Goal: Task Accomplishment & Management: Complete application form

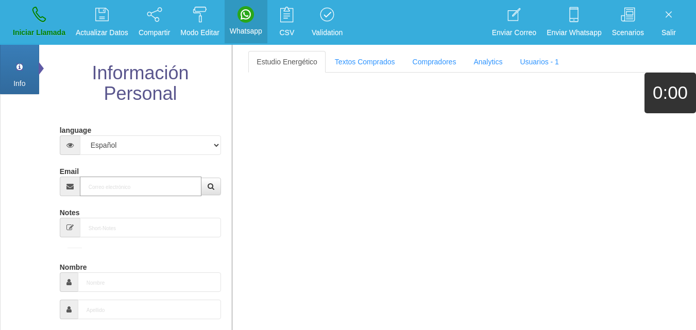
click at [131, 185] on input "Email" at bounding box center [141, 187] width 122 height 20
paste input "[PERSON_NAME][EMAIL_ADDRESS][PERSON_NAME][DOMAIN_NAME]"
type input "[PERSON_NAME][EMAIL_ADDRESS][PERSON_NAME][DOMAIN_NAME]"
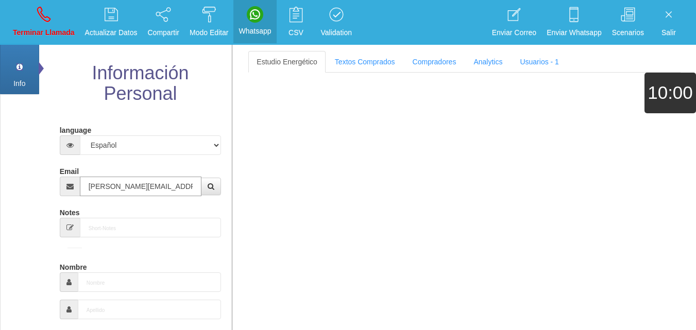
type input "[DATE]"
select select "4"
type input "Excelente Comprador"
type input "[PERSON_NAME]"
select select "2"
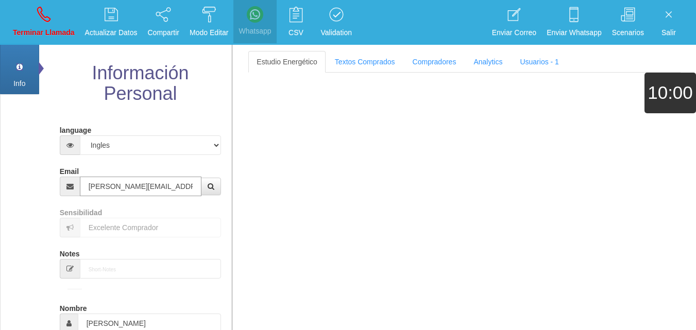
type input "[PERSON_NAME][EMAIL_ADDRESS][PERSON_NAME][DOMAIN_NAME]"
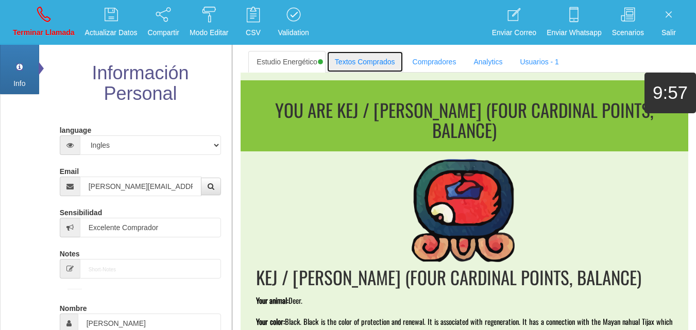
click at [354, 66] on link "Textos Comprados" at bounding box center [365, 62] width 77 height 22
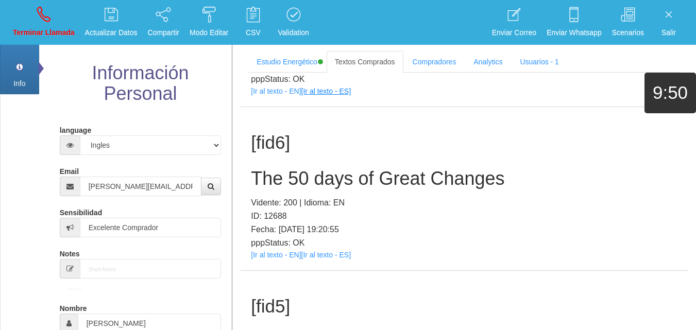
scroll to position [620, 0]
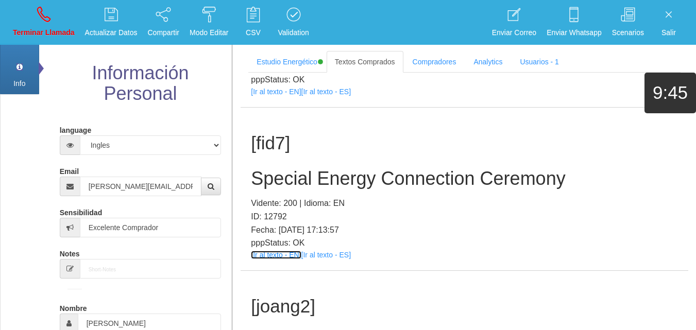
click at [280, 256] on link "[Ir al texto - EN]" at bounding box center [276, 255] width 50 height 8
click at [330, 188] on h2 "Special Energy Connection Ceremony" at bounding box center [464, 178] width 427 height 21
click at [329, 185] on h2 "Special Energy Connection Ceremony" at bounding box center [464, 178] width 427 height 21
click at [328, 184] on h2 "Special Energy Connection Ceremony" at bounding box center [464, 178] width 427 height 21
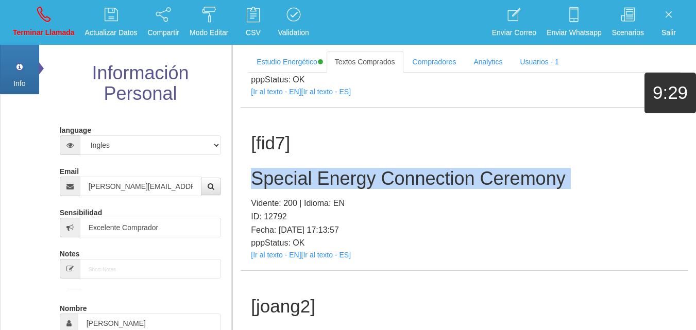
click at [328, 184] on h2 "Special Energy Connection Ceremony" at bounding box center [464, 178] width 427 height 21
copy h2 "Special Energy Connection Ceremony"
click at [24, 14] on link "Terminar Llamada" at bounding box center [43, 22] width 69 height 39
select select "0"
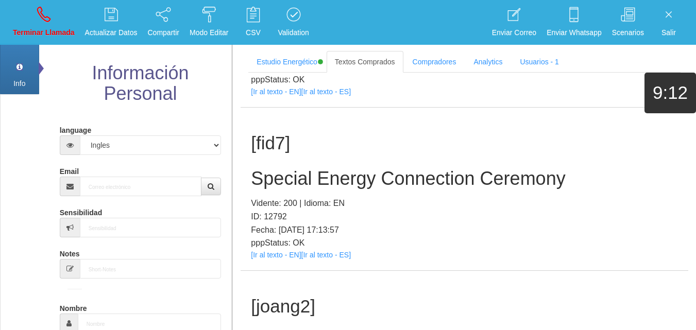
scroll to position [0, 0]
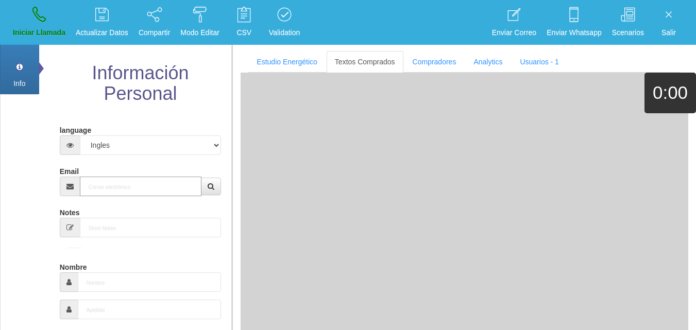
click at [105, 180] on input "Email" at bounding box center [141, 187] width 122 height 20
paste input "[PERSON_NAME][EMAIL_ADDRESS][PERSON_NAME][DOMAIN_NAME]"
type input "[PERSON_NAME][EMAIL_ADDRESS][PERSON_NAME][DOMAIN_NAME]"
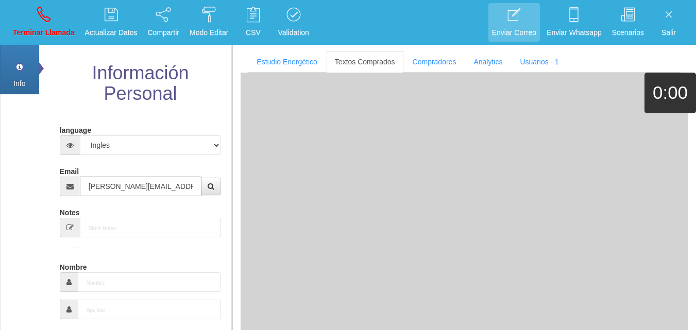
type input "[DATE]"
type input "Comprador bajo"
type input "[PERSON_NAME]"
select select "1"
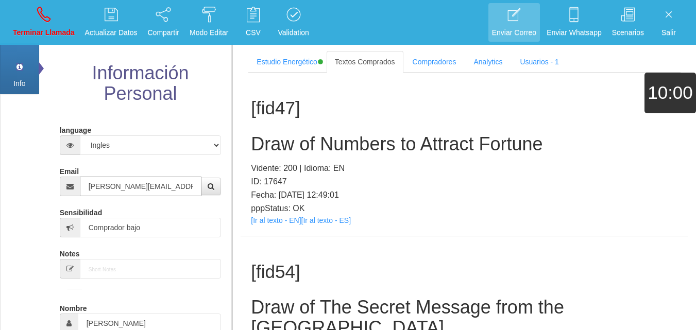
type input "[PERSON_NAME][EMAIL_ADDRESS][PERSON_NAME][DOMAIN_NAME]"
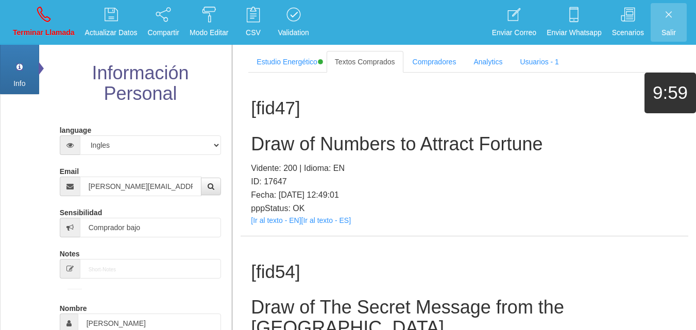
scroll to position [293, 0]
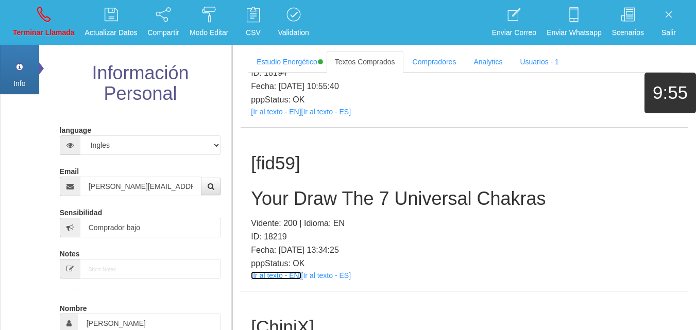
click at [275, 271] on link "[Ir al texto - EN]" at bounding box center [276, 275] width 50 height 8
click at [288, 189] on h2 "Your Draw The 7 Universal Chakras" at bounding box center [464, 199] width 427 height 21
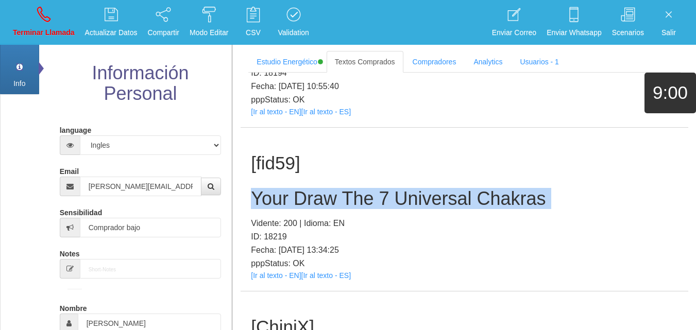
click at [288, 189] on h2 "Your Draw The 7 Universal Chakras" at bounding box center [464, 199] width 427 height 21
copy h2 "Your Draw The 7 Universal Chakras"
click at [50, 20] on link "Terminar Llamada" at bounding box center [43, 22] width 69 height 39
select select "0"
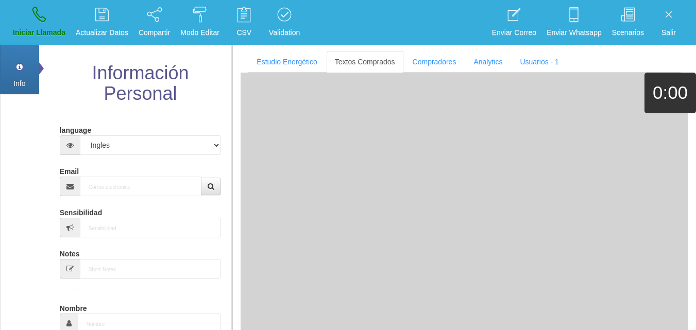
scroll to position [0, 0]
click at [110, 193] on input "Email" at bounding box center [141, 187] width 122 height 20
paste input "[EMAIL_ADDRESS][DOMAIN_NAME]"
type input "[EMAIL_ADDRESS][DOMAIN_NAME]"
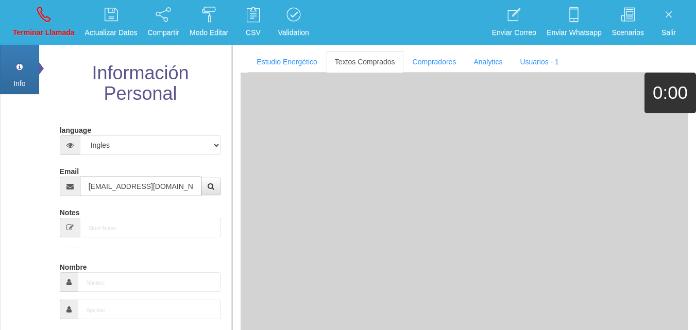
type input "1 Abr 1958"
type input "Comprador simple"
type input "[PERSON_NAME]"
select select "1"
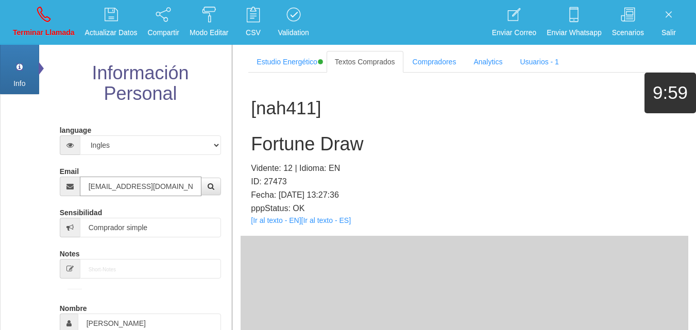
type input "[EMAIL_ADDRESS][DOMAIN_NAME]"
click at [270, 223] on link "[Ir al texto - EN]" at bounding box center [276, 220] width 50 height 8
click at [339, 147] on h2 "Fortune Draw" at bounding box center [464, 144] width 427 height 21
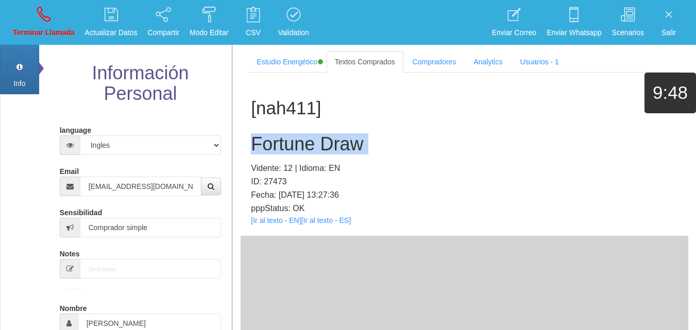
click at [339, 147] on h2 "Fortune Draw" at bounding box center [464, 144] width 427 height 21
copy h2 "Fortune Draw"
click at [64, 22] on link "Terminar Llamada" at bounding box center [43, 22] width 69 height 39
select select "0"
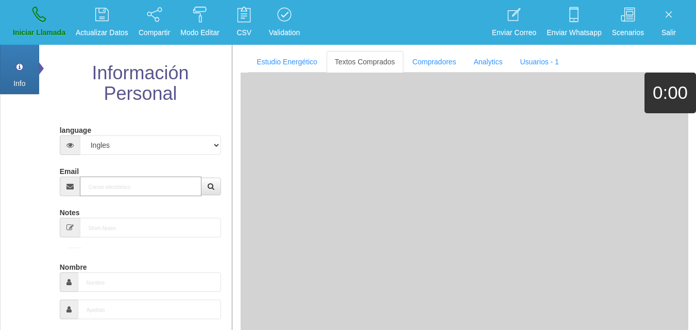
click at [168, 191] on input "Email" at bounding box center [141, 187] width 122 height 20
paste input "[EMAIL_ADDRESS][DOMAIN_NAME]"
type input "[EMAIL_ADDRESS][DOMAIN_NAME]"
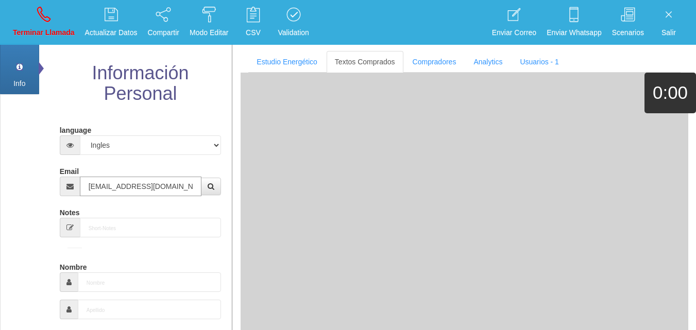
type input "19 Dic 1944"
type input "Comprador simple"
type input "[PERSON_NAME]"
select select "2"
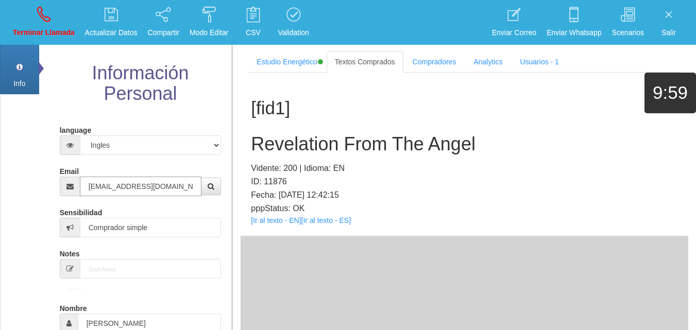
type input "[EMAIL_ADDRESS][DOMAIN_NAME]"
click at [278, 219] on link "[Ir al texto - EN]" at bounding box center [276, 220] width 50 height 8
click at [311, 159] on div "[fid1] Revelation From The Angel Vidente: 200 | Idioma: EN ID: 11876 Fecha: [DA…" at bounding box center [465, 154] width 448 height 163
click at [302, 144] on h2 "Revelation From The Angel" at bounding box center [464, 144] width 427 height 21
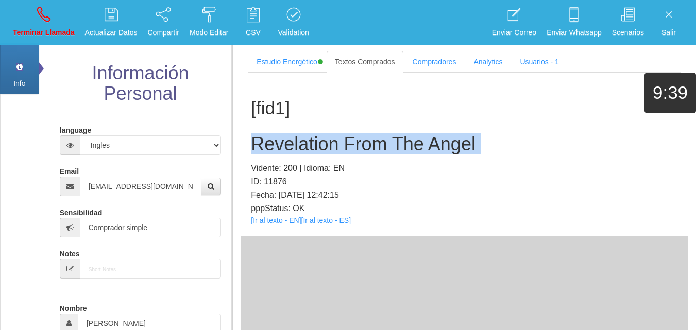
click at [302, 144] on h2 "Revelation From The Angel" at bounding box center [464, 144] width 427 height 21
copy h2 "Revelation From The Angel"
click at [33, 27] on p "Terminar Llamada" at bounding box center [44, 33] width 62 height 12
select select "0"
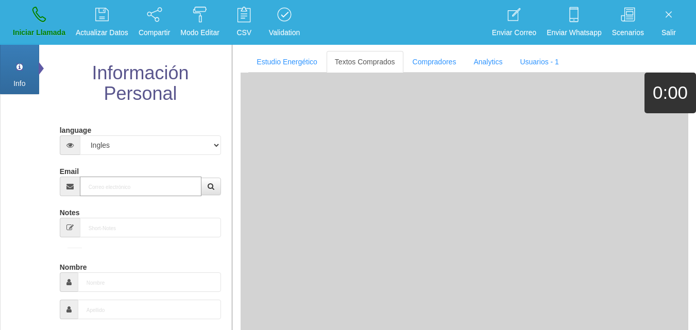
click at [124, 180] on input "Email" at bounding box center [141, 187] width 122 height 20
paste input "[EMAIL_ADDRESS][DOMAIN_NAME]"
type input "[EMAIL_ADDRESS][DOMAIN_NAME]"
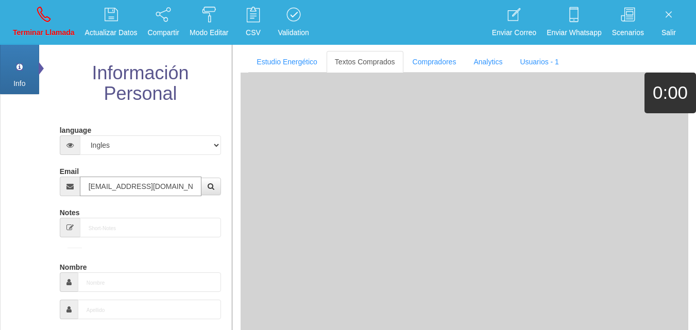
type input "[DATE]"
type input "Comprador simple"
type input "[PERSON_NAME]"
select select "2"
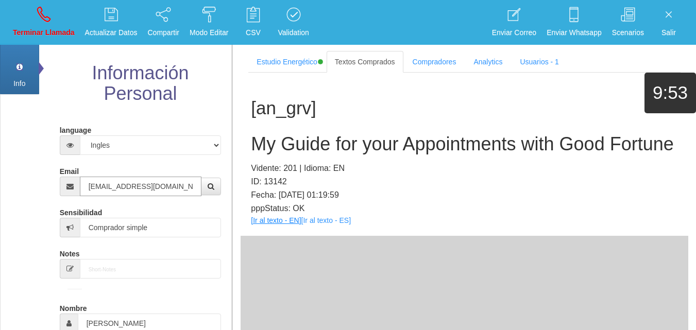
type input "[EMAIL_ADDRESS][DOMAIN_NAME]"
click at [264, 225] on link "[Ir al texto - EN]" at bounding box center [276, 220] width 50 height 8
click at [325, 146] on h2 "My Guide for your Appointments with Good Fortune" at bounding box center [464, 144] width 427 height 21
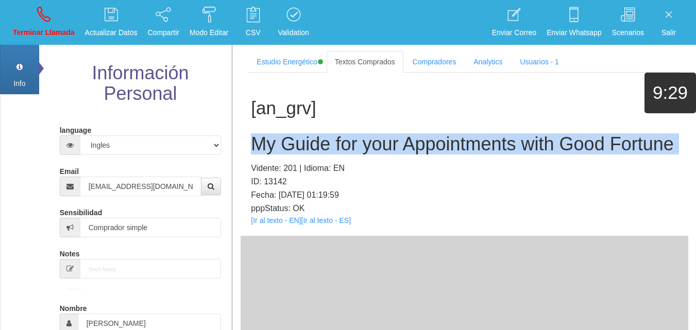
click at [325, 146] on h2 "My Guide for your Appointments with Good Fortune" at bounding box center [464, 144] width 427 height 21
copy h2 "My Guide for your Appointments with Good Fortune"
drag, startPoint x: 62, startPoint y: 22, endPoint x: 65, endPoint y: 28, distance: 6.9
click at [61, 22] on link "Terminar Llamada" at bounding box center [43, 22] width 69 height 39
select select "0"
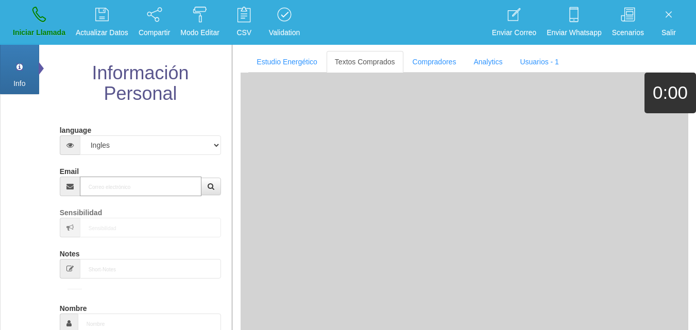
click at [159, 192] on input "Email" at bounding box center [141, 187] width 122 height 20
click at [158, 193] on input "Email" at bounding box center [141, 187] width 122 height 20
paste input "[PERSON_NAME][EMAIL_ADDRESS][PERSON_NAME][DOMAIN_NAME]"
type input "[PERSON_NAME][EMAIL_ADDRESS][PERSON_NAME][DOMAIN_NAME]"
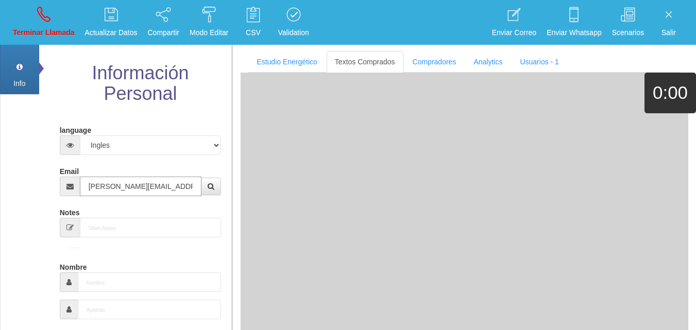
type input "14 Dic 1953"
select select
type input "Buen Comprador"
type input "[PERSON_NAME]"
select select "2"
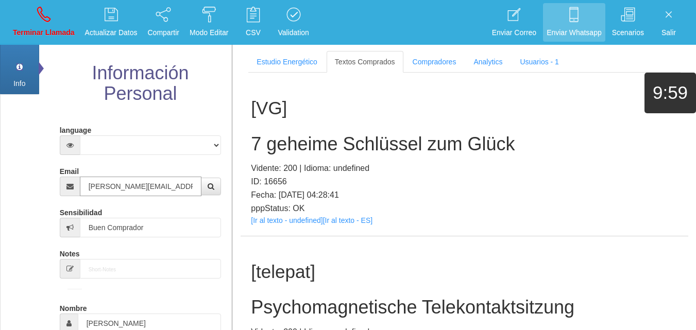
type input "[PERSON_NAME][EMAIL_ADDRESS][PERSON_NAME][DOMAIN_NAME]"
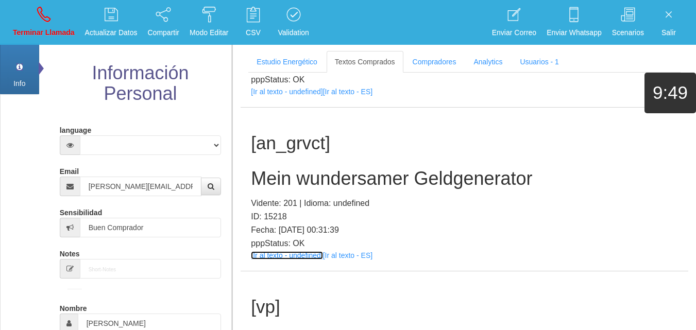
click at [270, 259] on link "[Ir al texto - undefined]" at bounding box center [287, 255] width 72 height 8
click at [339, 182] on h2 "Mein wundersamer Geldgenerator" at bounding box center [464, 178] width 427 height 21
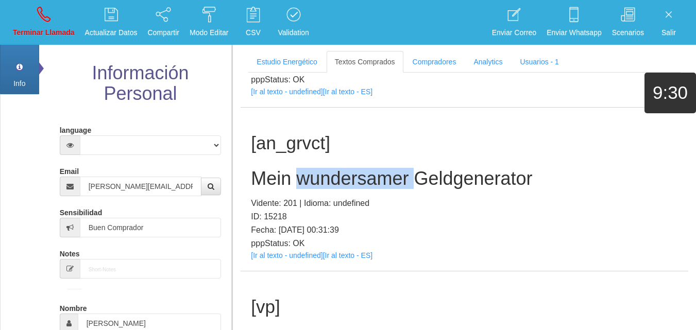
click at [339, 182] on h2 "Mein wundersamer Geldgenerator" at bounding box center [464, 178] width 427 height 21
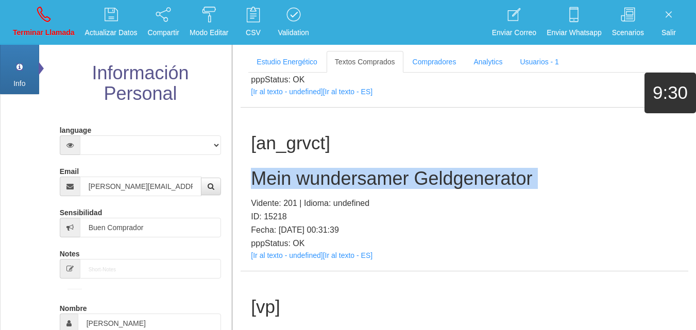
click at [339, 182] on h2 "Mein wundersamer Geldgenerator" at bounding box center [464, 178] width 427 height 21
copy h2 "Mein wundersamer Geldgenerator"
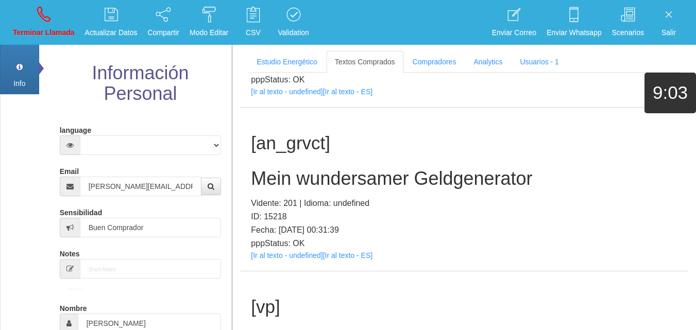
click at [9, 18] on li "Terminar Llamada" at bounding box center [44, 22] width 72 height 45
click at [19, 23] on link "Terminar Llamada" at bounding box center [43, 22] width 69 height 39
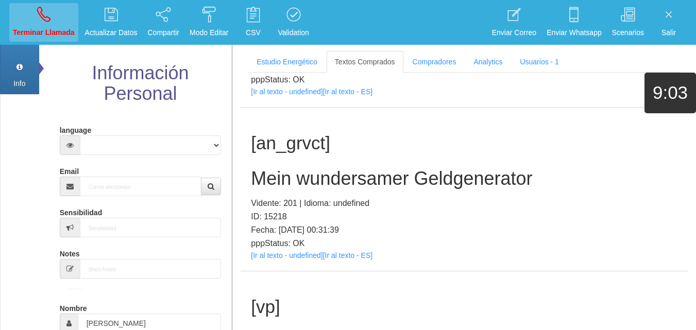
select select "0"
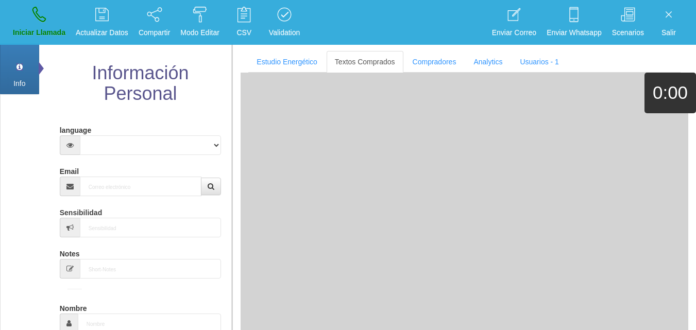
scroll to position [0, 0]
click at [107, 175] on div "Email" at bounding box center [141, 179] width 162 height 33
click at [110, 178] on input "Email" at bounding box center [141, 187] width 122 height 20
paste input "[EMAIL_ADDRESS][DOMAIN_NAME]"
type input "[EMAIL_ADDRESS][DOMAIN_NAME]"
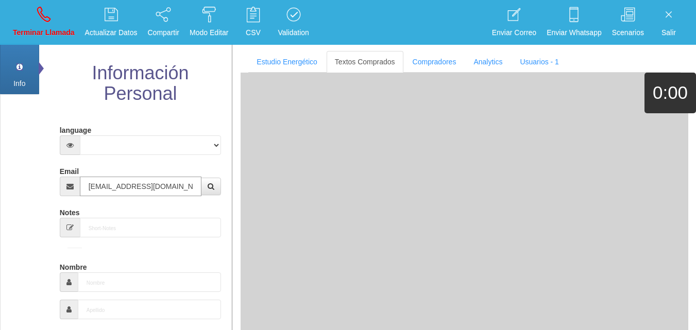
type input "24 Ene 1945"
select select "4"
type input "Comprador simple"
type input "[PERSON_NAME]"
select select "1"
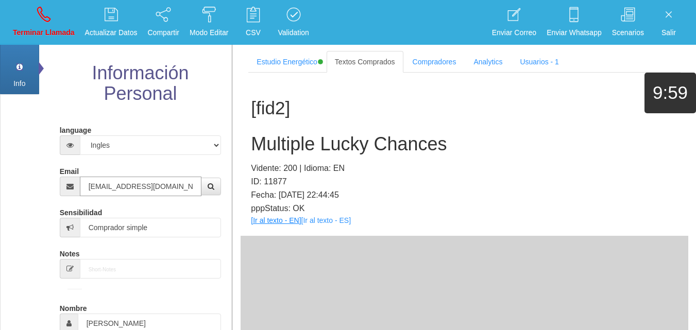
type input "[EMAIL_ADDRESS][DOMAIN_NAME]"
click at [260, 223] on link "[Ir al texto - EN]" at bounding box center [276, 220] width 50 height 8
click at [371, 145] on h2 "Multiple Lucky Chances" at bounding box center [464, 144] width 427 height 21
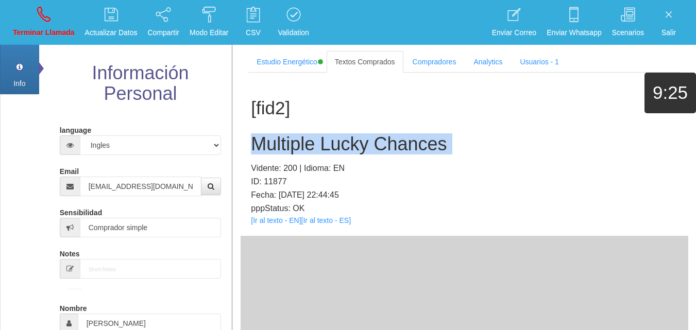
click at [371, 145] on h2 "Multiple Lucky Chances" at bounding box center [464, 144] width 427 height 21
copy h2 "Multiple Lucky Chances"
click at [38, 32] on p "Terminar Llamada" at bounding box center [44, 33] width 62 height 12
select select "0"
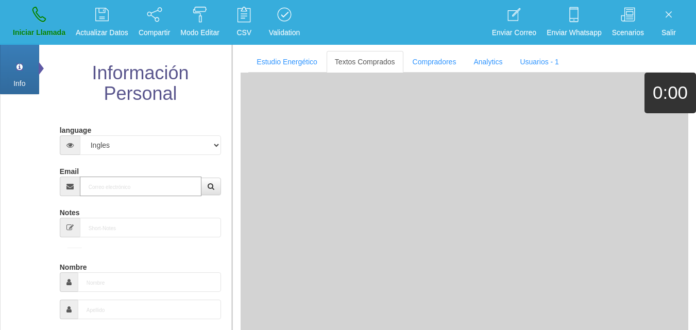
click at [184, 178] on input "Email" at bounding box center [141, 187] width 122 height 20
paste input "[EMAIL_ADDRESS][DOMAIN_NAME]"
type input "[EMAIL_ADDRESS][DOMAIN_NAME]"
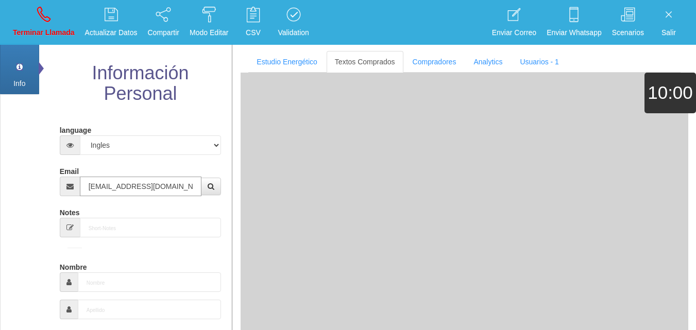
type input "17 Ene 1962"
type input "Comprador simple"
type input "Leeandrea"
select select "2"
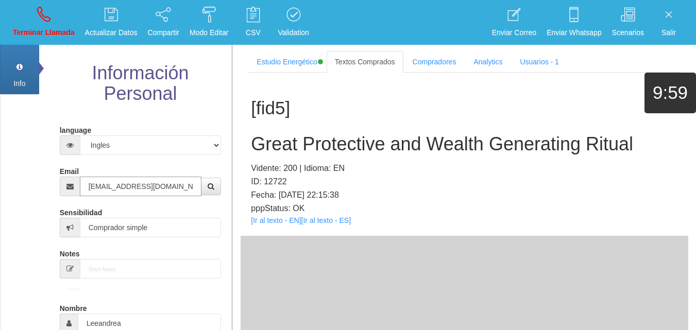
type input "[EMAIL_ADDRESS][DOMAIN_NAME]"
click at [264, 222] on link "[Ir al texto - EN]" at bounding box center [276, 220] width 50 height 8
click at [346, 142] on h2 "Great Protective and Wealth Generating Ritual" at bounding box center [464, 144] width 427 height 21
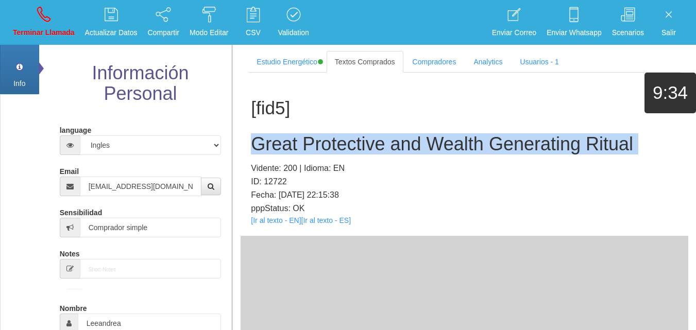
click at [346, 142] on h2 "Great Protective and Wealth Generating Ritual" at bounding box center [464, 144] width 427 height 21
copy h2 "Great Protective and Wealth Generating Ritual"
click at [41, 18] on icon at bounding box center [43, 14] width 13 height 16
select select "0"
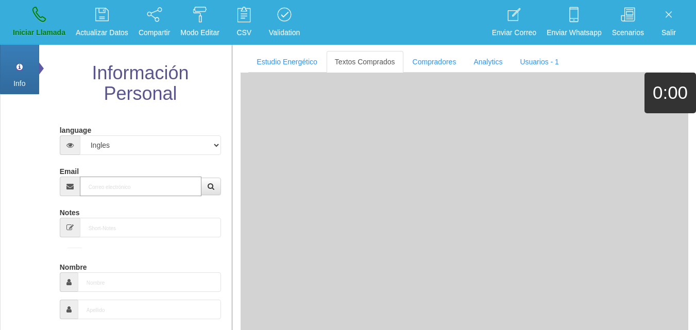
click at [105, 181] on input "Email" at bounding box center [141, 187] width 122 height 20
paste input "[EMAIL_ADDRESS][DOMAIN_NAME]"
type input "[EMAIL_ADDRESS][DOMAIN_NAME]"
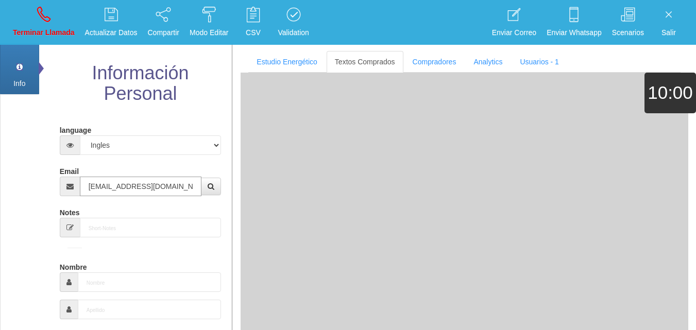
type input "16 Dic 1944"
type input "Excelente Comprador"
type input "[PERSON_NAME]"
select select "2"
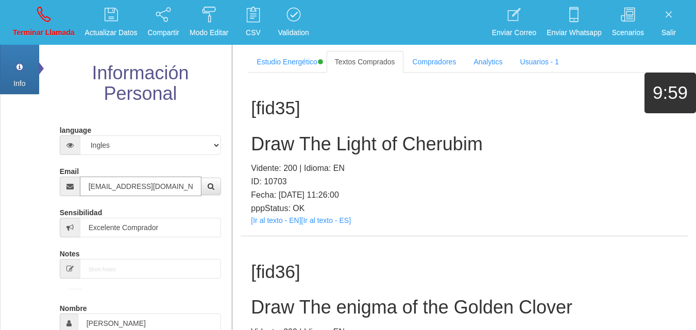
type input "[EMAIL_ADDRESS][DOMAIN_NAME]"
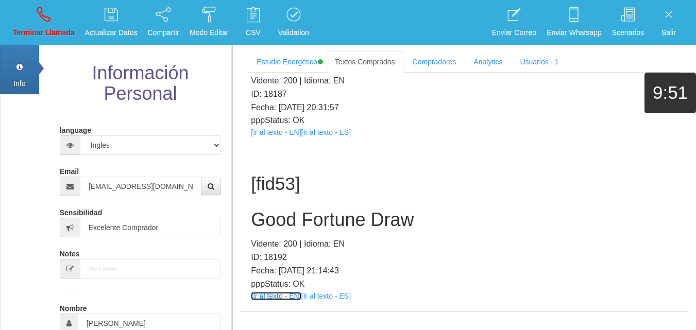
click at [269, 292] on link "[Ir al texto - EN]" at bounding box center [276, 296] width 50 height 8
click at [371, 210] on h2 "Good Fortune Draw" at bounding box center [464, 220] width 427 height 21
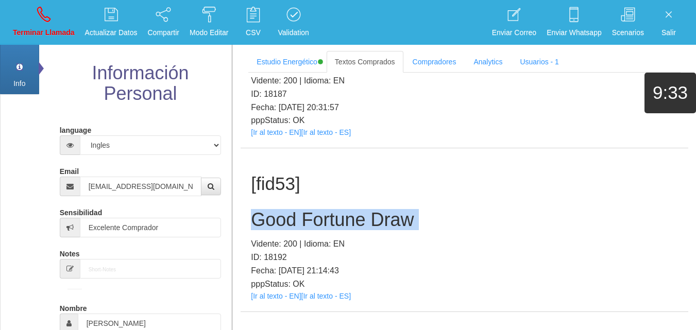
click at [371, 210] on h2 "Good Fortune Draw" at bounding box center [464, 220] width 427 height 21
copy h2 "Good Fortune Draw"
click at [40, 18] on icon at bounding box center [43, 14] width 13 height 16
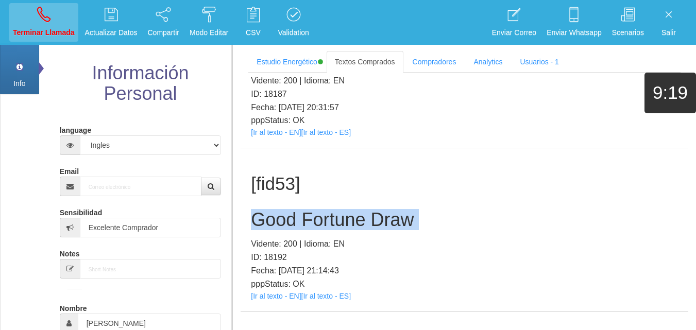
select select "0"
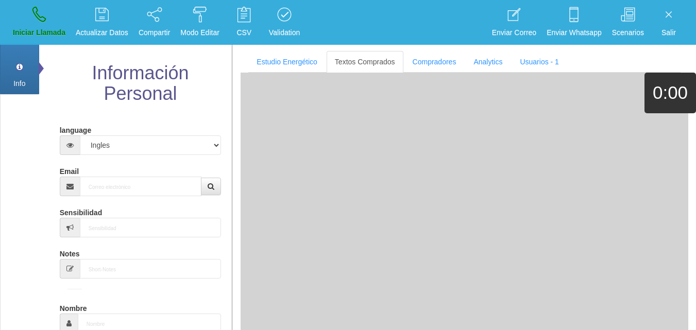
scroll to position [0, 0]
click at [123, 191] on input "Email" at bounding box center [141, 187] width 122 height 20
paste input "[EMAIL_ADDRESS][DOMAIN_NAME]"
type input "[EMAIL_ADDRESS][DOMAIN_NAME]"
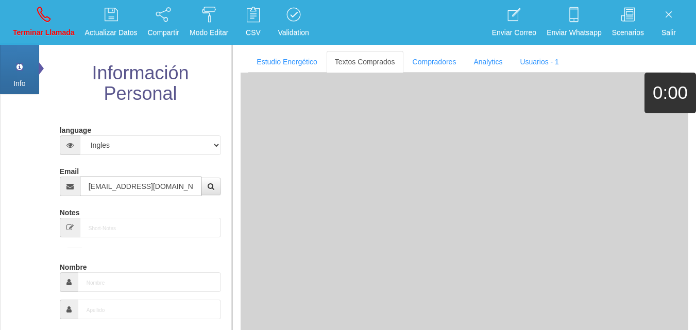
type input "4 Ene 1971"
type input "Excelente Comprador"
type input "[PERSON_NAME]"
select select "2"
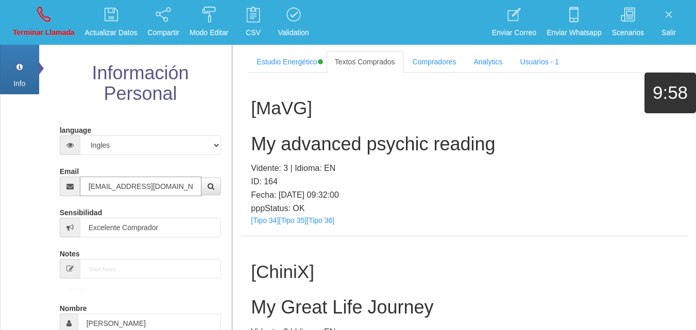
type input "[EMAIL_ADDRESS][DOMAIN_NAME]"
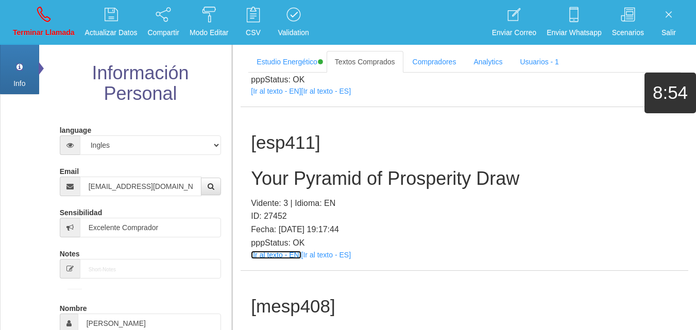
click at [291, 256] on link "[Ir al texto - EN]" at bounding box center [276, 255] width 50 height 8
click at [350, 169] on h2 "Your Pyramid of Prosperity Draw" at bounding box center [464, 178] width 427 height 21
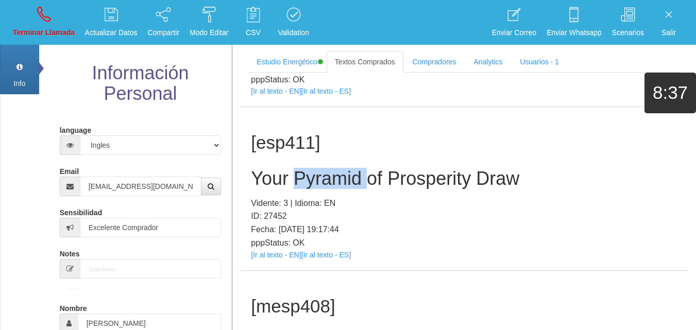
click at [350, 169] on h2 "Your Pyramid of Prosperity Draw" at bounding box center [464, 178] width 427 height 21
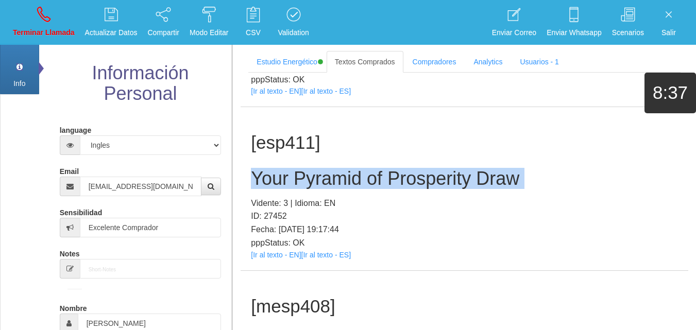
click at [350, 169] on h2 "Your Pyramid of Prosperity Draw" at bounding box center [464, 178] width 427 height 21
copy h2 "Your Pyramid of Prosperity Draw"
click at [67, 24] on link "Terminar Llamada" at bounding box center [43, 22] width 69 height 39
select select "0"
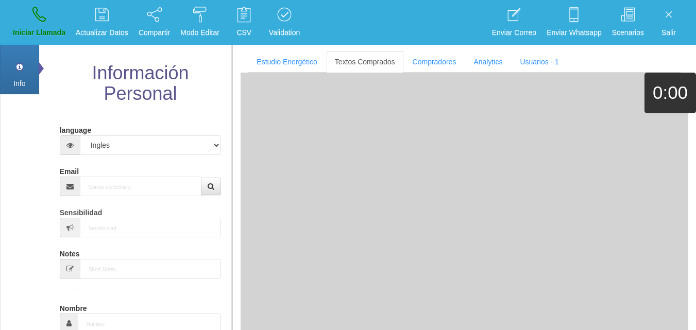
scroll to position [0, 0]
click at [177, 179] on input "Email" at bounding box center [141, 187] width 122 height 20
paste input "[EMAIL_ADDRESS][DOMAIN_NAME]"
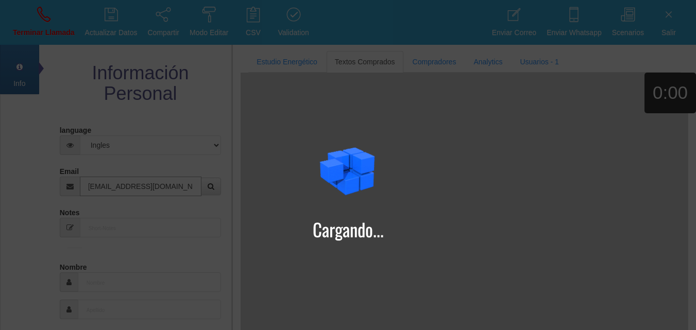
type input "[EMAIL_ADDRESS][DOMAIN_NAME]"
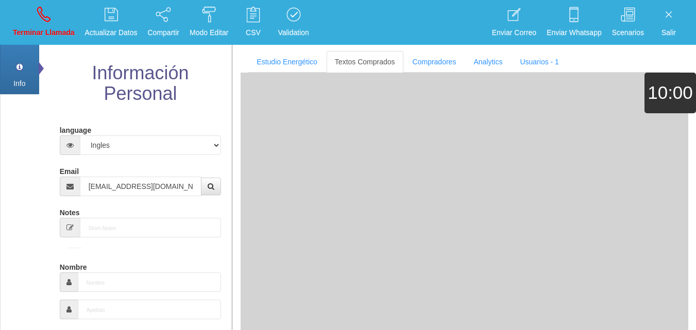
type input "1 Ago 1961"
select select "1"
type input "Excelente Comprador"
type input "[PERSON_NAME] [PERSON_NAME]"
type input "[PERSON_NAME]"
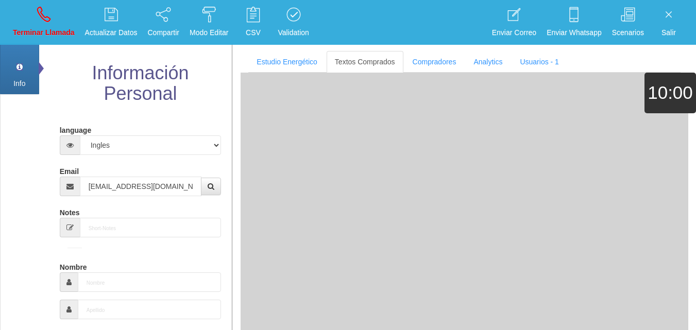
select select "2"
type input "9 9760 1522"
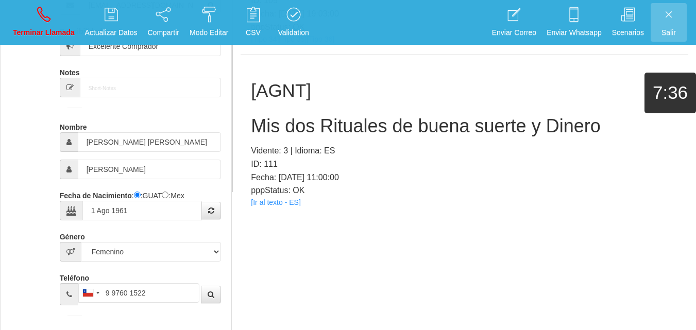
scroll to position [3449, 0]
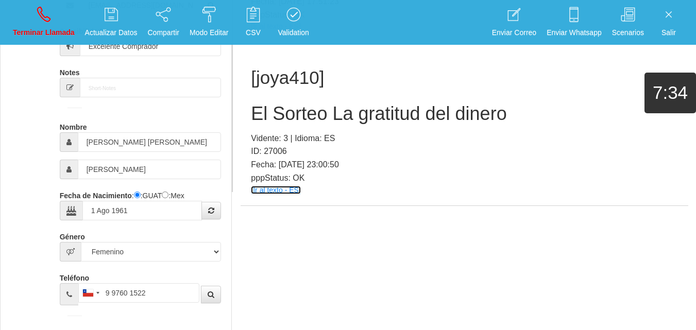
click at [288, 189] on link "[Ir al texto - ES]" at bounding box center [275, 190] width 49 height 8
click at [354, 98] on div "[joya410] El Sorteo La gratitud del dinero Vidente: 3 | Idioma: ES ID: 27006 Fe…" at bounding box center [465, 123] width 448 height 163
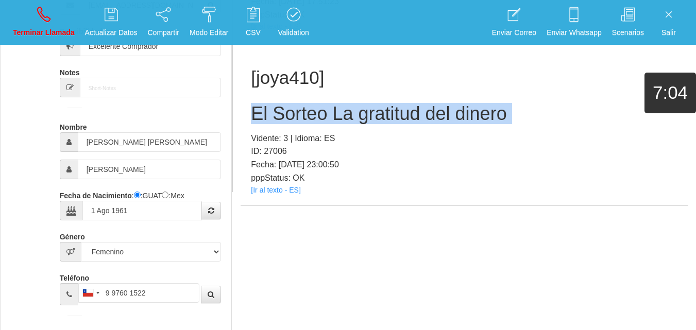
click at [354, 98] on div "[joya410] El Sorteo La gratitud del dinero Vidente: 3 | Idioma: ES ID: 27006 Fe…" at bounding box center [465, 123] width 448 height 163
click at [52, 13] on link "Terminar Llamada" at bounding box center [43, 22] width 69 height 39
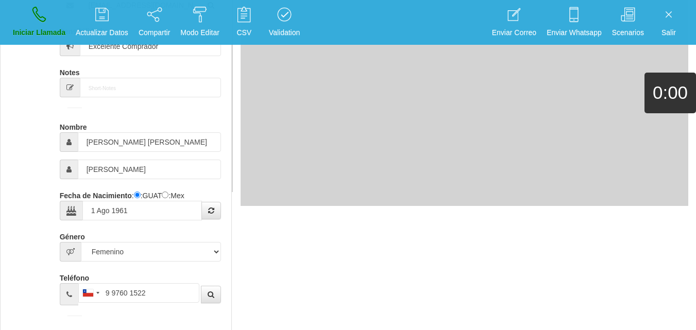
select select "0"
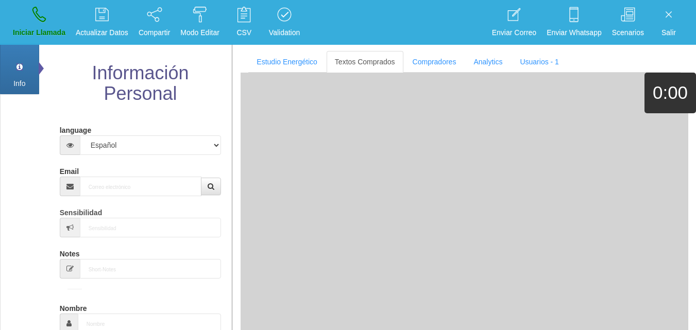
scroll to position [0, 0]
click at [95, 194] on input "Email" at bounding box center [141, 187] width 122 height 20
paste input "[EMAIL_ADDRESS][DOMAIN_NAME]"
type input "[EMAIL_ADDRESS][DOMAIN_NAME]"
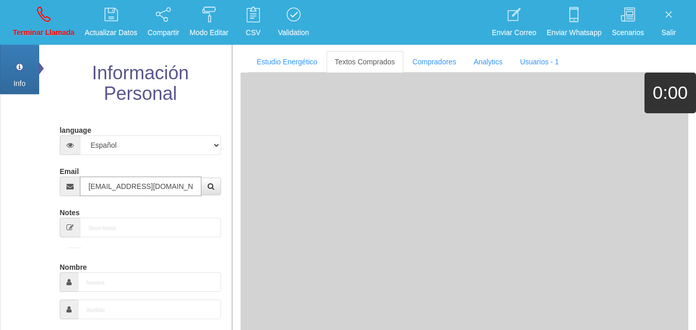
type input "[DATE]"
type input "Comprador simple"
type input "[PERSON_NAME]"
select select "1"
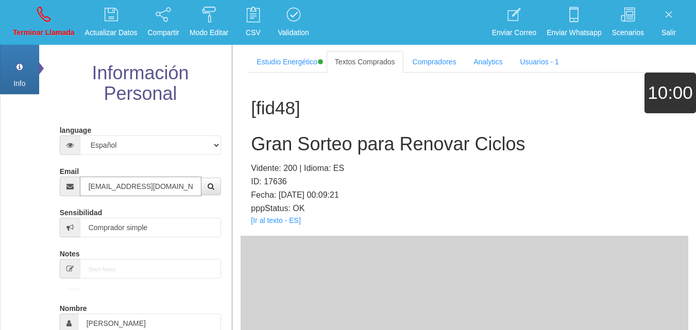
type input "[EMAIL_ADDRESS][DOMAIN_NAME]"
drag, startPoint x: 256, startPoint y: 209, endPoint x: 262, endPoint y: 214, distance: 8.0
click at [256, 209] on p "pppStatus: OK" at bounding box center [464, 208] width 427 height 13
click at [266, 216] on link "[Ir al texto - ES]" at bounding box center [275, 220] width 49 height 8
click at [271, 229] on div "[fid48] Gran Sorteo para Renovar Ciclos Vidente: 200 | Idioma: ES ID: 17636 Fec…" at bounding box center [465, 154] width 448 height 163
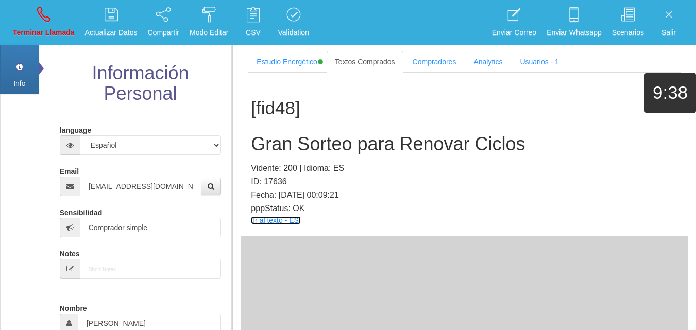
click at [262, 224] on link "[Ir al texto - ES]" at bounding box center [275, 220] width 49 height 8
click at [358, 143] on h2 "Gran Sorteo para Renovar Ciclos" at bounding box center [464, 144] width 427 height 21
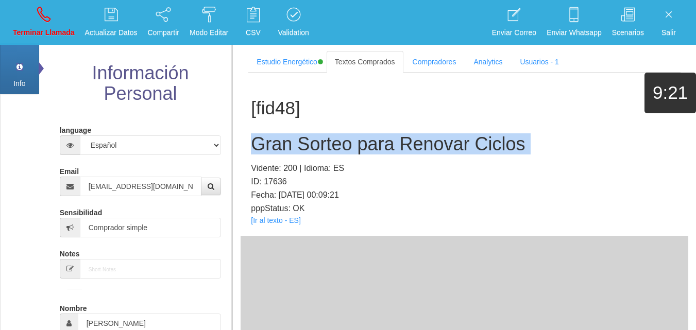
click at [358, 143] on h2 "Gran Sorteo para Renovar Ciclos" at bounding box center [464, 144] width 427 height 21
click at [44, 35] on p "Terminar Llamada" at bounding box center [44, 33] width 62 height 12
select select "0"
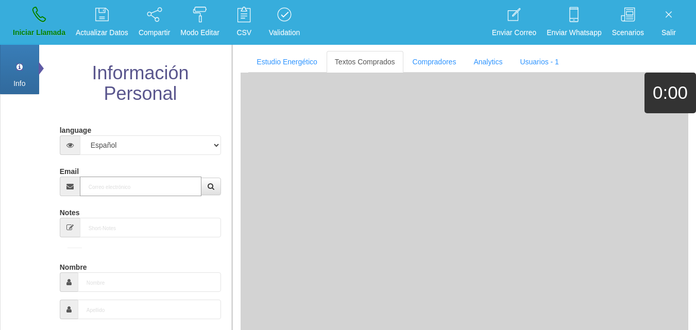
click at [104, 178] on input "Email" at bounding box center [141, 187] width 122 height 20
paste input "[EMAIL_ADDRESS][DOMAIN_NAME]"
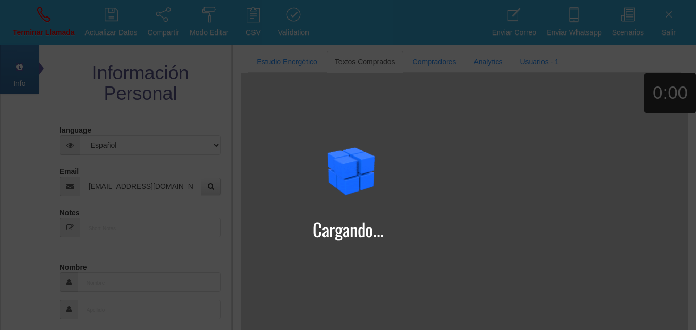
type input "[EMAIL_ADDRESS][DOMAIN_NAME]"
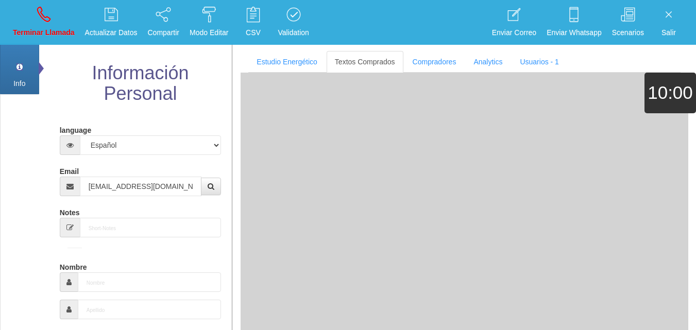
type input "[DATE]"
select select "2"
type input "Comprador bajo"
type input "Cleane"
select select "2"
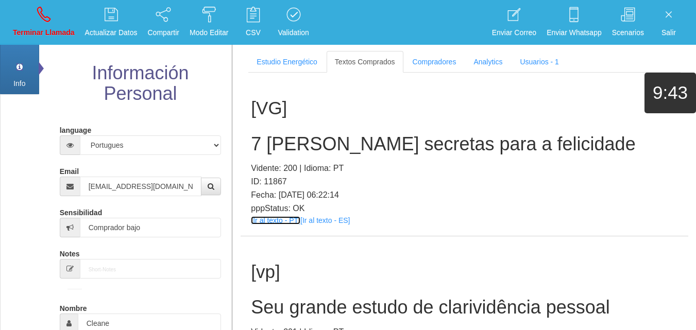
click at [272, 221] on link "[Ir al texto - PT]" at bounding box center [275, 220] width 49 height 8
click at [328, 140] on h2 "7 [PERSON_NAME] secretas para a felicidade" at bounding box center [464, 144] width 427 height 21
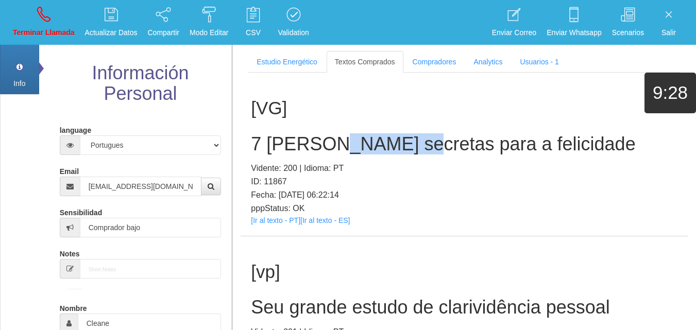
click at [328, 140] on h2 "7 [PERSON_NAME] secretas para a felicidade" at bounding box center [464, 144] width 427 height 21
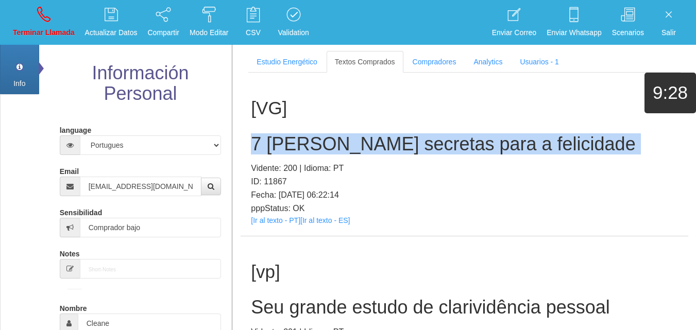
click at [328, 140] on h2 "7 [PERSON_NAME] secretas para a felicidade" at bounding box center [464, 144] width 427 height 21
click at [60, 16] on link "Terminar Llamada" at bounding box center [43, 22] width 69 height 39
select select "0"
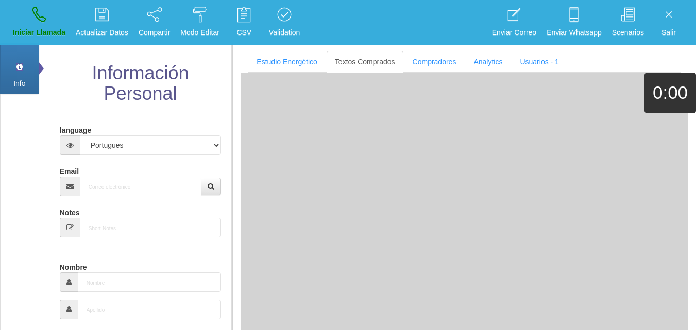
click at [137, 175] on div "Email" at bounding box center [141, 179] width 162 height 33
paste input "[EMAIL_ADDRESS][DOMAIN_NAME]"
type input "[EMAIL_ADDRESS][DOMAIN_NAME]"
click at [141, 188] on input "[EMAIL_ADDRESS][DOMAIN_NAME]" at bounding box center [141, 187] width 122 height 20
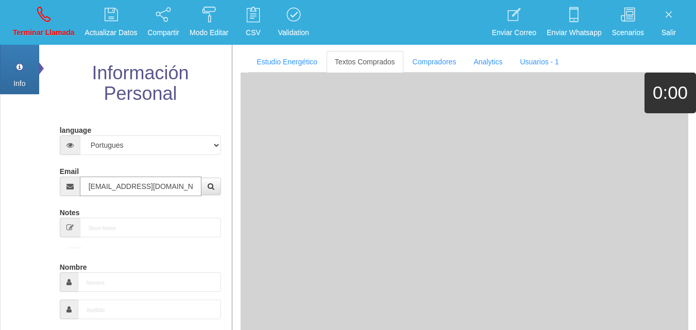
type input "6 Dic 1968"
type input "Excelente Comprador"
type input "[PERSON_NAME]"
select select "2"
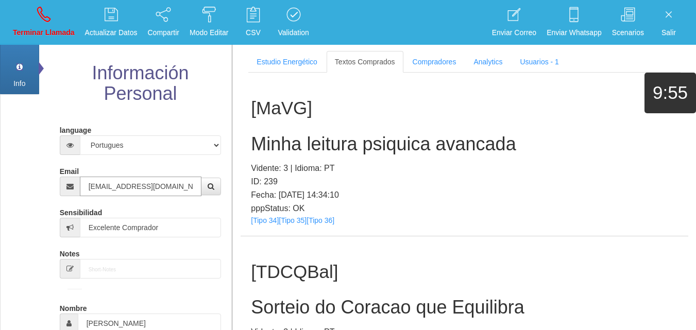
type input "[EMAIL_ADDRESS][DOMAIN_NAME]"
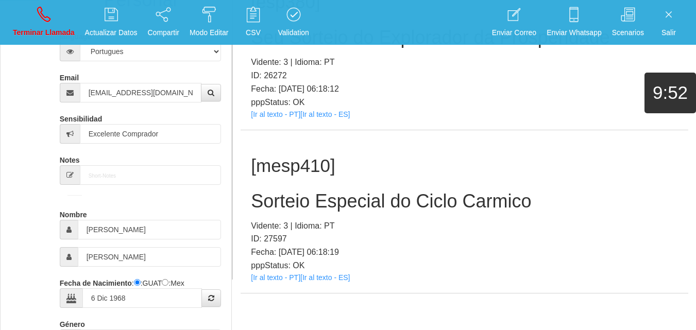
scroll to position [206, 0]
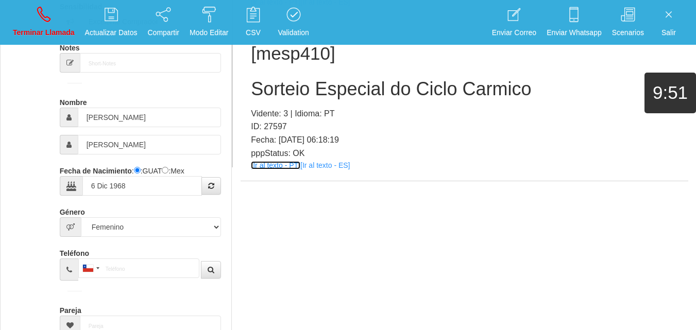
click at [280, 167] on link "[Ir al texto - PT]" at bounding box center [275, 165] width 49 height 8
click at [296, 69] on div "[mesp410] Sorteio Especial do Ciclo Carmico Vidente: 3 | Idioma: PT ID: 27597 F…" at bounding box center [465, 99] width 448 height 163
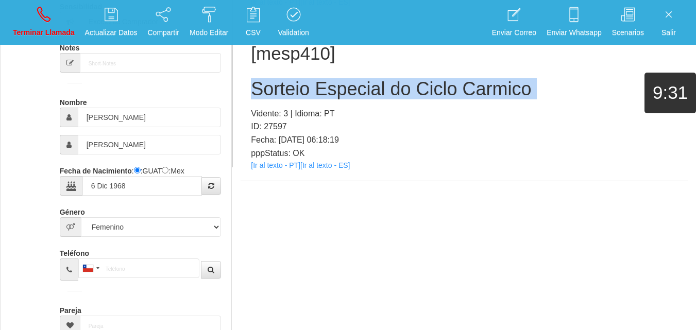
click at [296, 69] on div "[mesp410] Sorteio Especial do Ciclo Carmico Vidente: 3 | Idioma: PT ID: 27597 F…" at bounding box center [465, 99] width 448 height 163
click at [41, 36] on p "Terminar Llamada" at bounding box center [44, 33] width 62 height 12
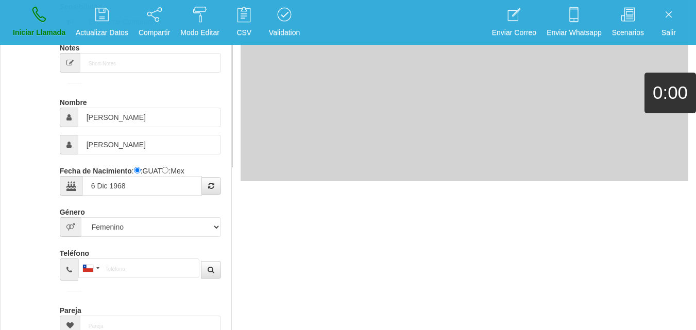
select select "0"
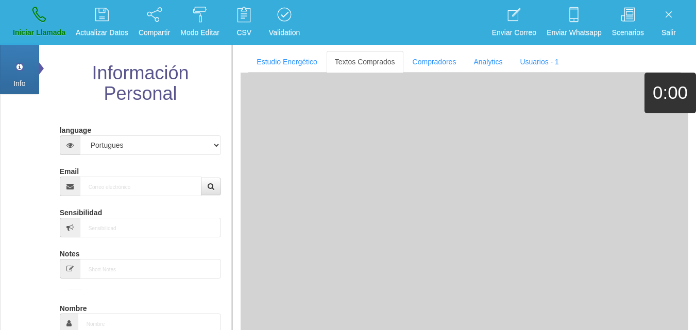
scroll to position [0, 0]
click at [153, 182] on input "Email" at bounding box center [141, 187] width 122 height 20
paste input "[EMAIL_ADDRESS][DOMAIN_NAME]"
type input "[EMAIL_ADDRESS][DOMAIN_NAME]"
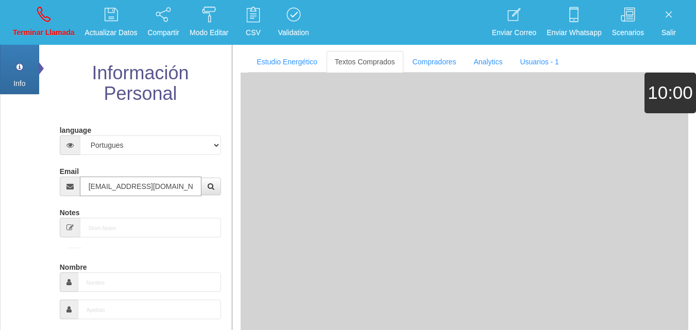
type input "1 Ene 1926"
select select
type input "Excelente Comprador"
type input "[PERSON_NAME]"
select select "1"
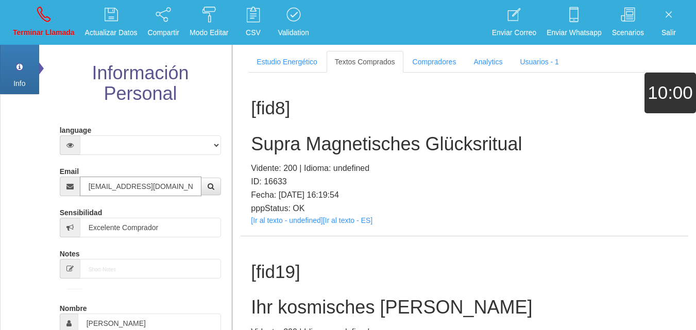
type input "[EMAIL_ADDRESS][DOMAIN_NAME]"
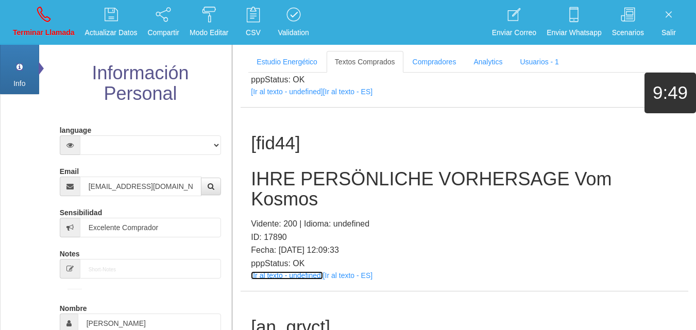
click at [275, 271] on link "[Ir al texto - undefined]" at bounding box center [287, 275] width 72 height 8
click at [318, 169] on h2 "IHRE PERSÖNLICHE VORHERSAGE Vom Kosmos" at bounding box center [464, 189] width 427 height 41
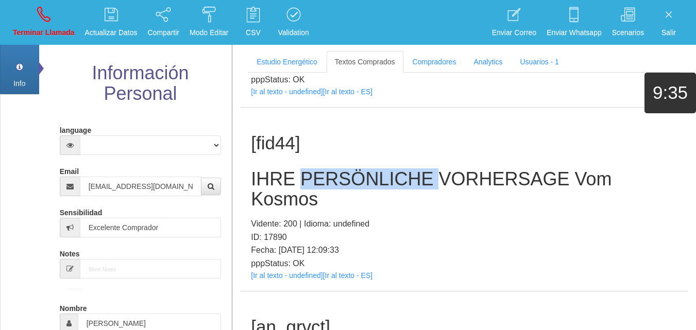
click at [318, 169] on h2 "IHRE PERSÖNLICHE VORHERSAGE Vom Kosmos" at bounding box center [464, 189] width 427 height 41
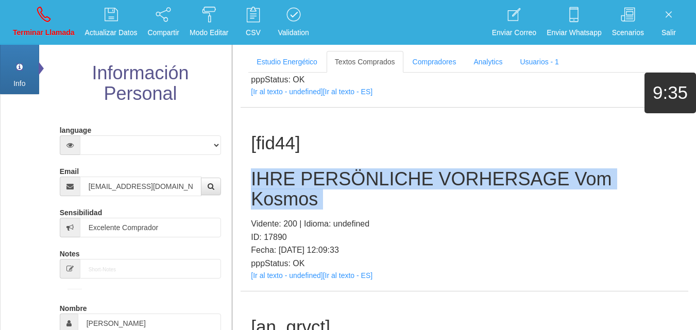
drag, startPoint x: 318, startPoint y: 150, endPoint x: 328, endPoint y: 155, distance: 11.1
click at [318, 169] on h2 "IHRE PERSÖNLICHE VORHERSAGE Vom Kosmos" at bounding box center [464, 189] width 427 height 41
drag, startPoint x: 34, startPoint y: 6, endPoint x: 41, endPoint y: 13, distance: 9.8
click at [34, 6] on link "Terminar Llamada" at bounding box center [43, 22] width 69 height 39
select select "0"
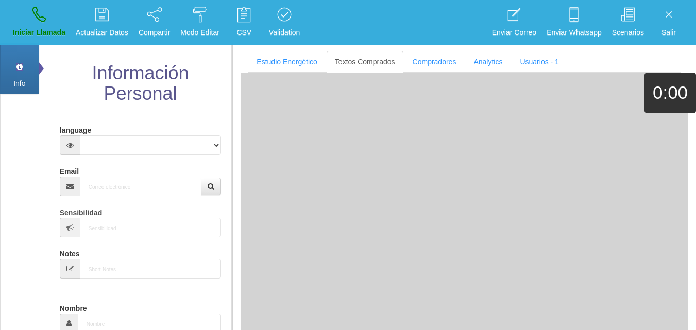
scroll to position [0, 0]
click at [140, 185] on input "Email" at bounding box center [141, 187] width 122 height 20
paste input "[EMAIL_ADDRESS][DOMAIN_NAME]"
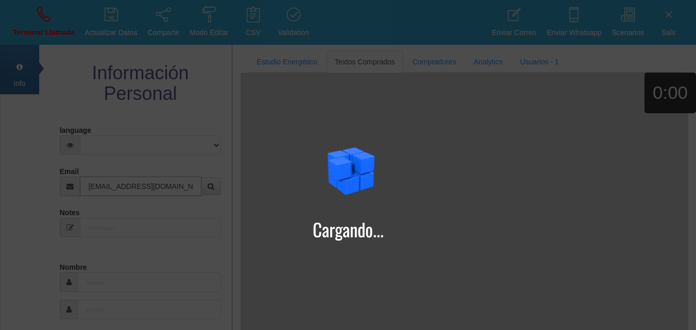
type input "[EMAIL_ADDRESS][DOMAIN_NAME]"
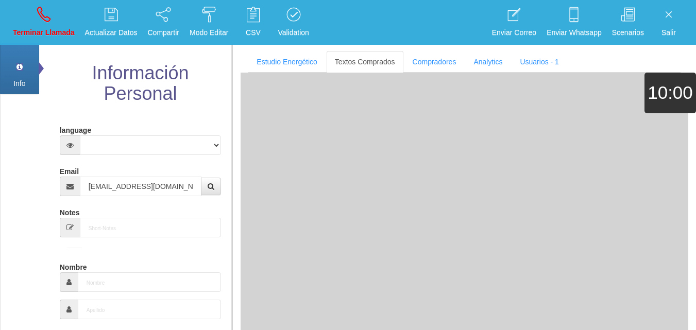
type input "[DATE]"
select select "4"
type input "Comprador bajo"
type input "[PERSON_NAME]"
select select "2"
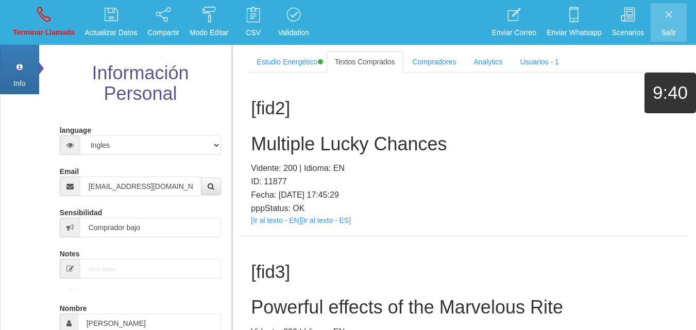
scroll to position [194, 0]
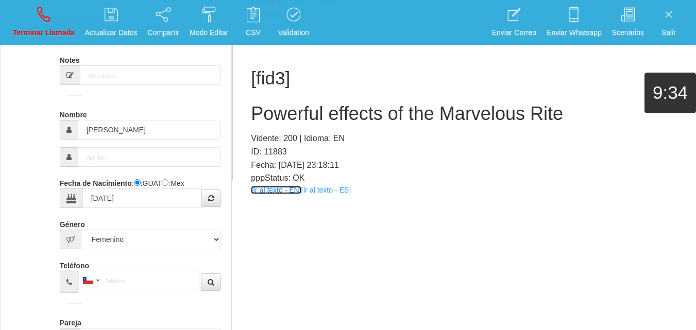
click at [281, 193] on link "[Ir al texto - EN]" at bounding box center [276, 190] width 50 height 8
click at [348, 105] on h2 "Powerful effects of the Marvelous Rite" at bounding box center [464, 114] width 427 height 21
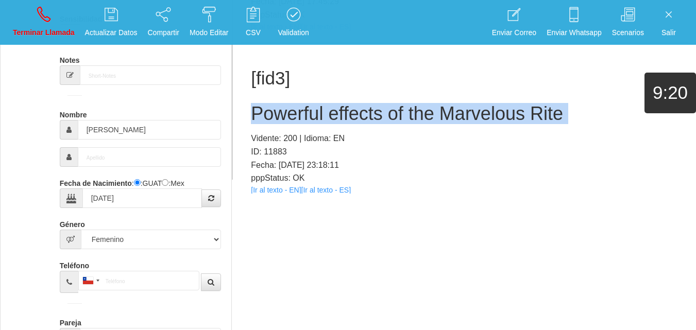
click at [348, 105] on h2 "Powerful effects of the Marvelous Rite" at bounding box center [464, 114] width 427 height 21
click at [38, 18] on icon at bounding box center [43, 14] width 13 height 16
select select "0"
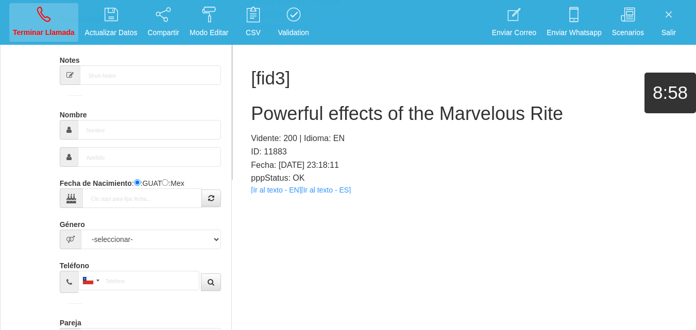
scroll to position [0, 0]
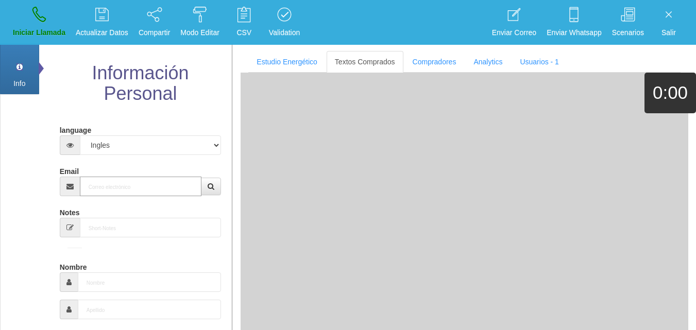
click at [126, 192] on input "Email" at bounding box center [141, 187] width 122 height 20
paste input "[EMAIL_ADDRESS][DOMAIN_NAME]"
type input "[EMAIL_ADDRESS][DOMAIN_NAME]"
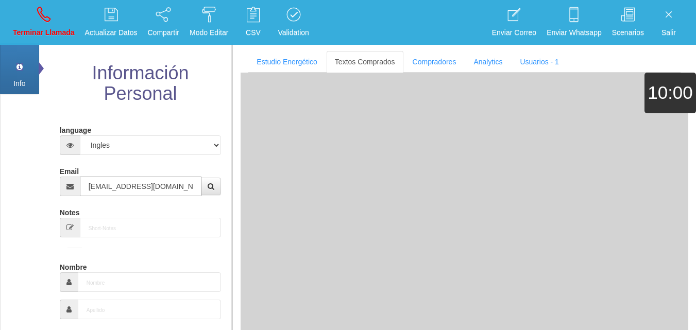
type input "6 Abr 1977"
select select "2"
type input "Excelente Comprador"
type input "[PERSON_NAME] [PERSON_NAME] lima"
type input "[PERSON_NAME]"
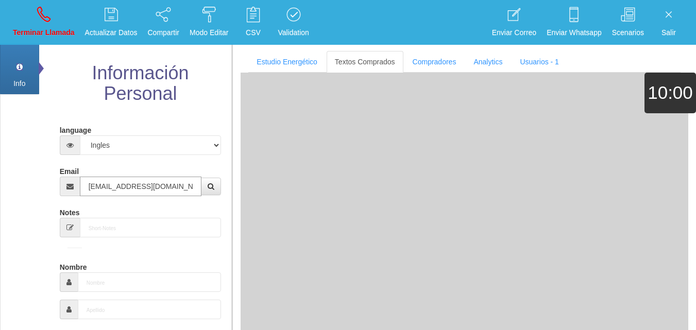
select select "2"
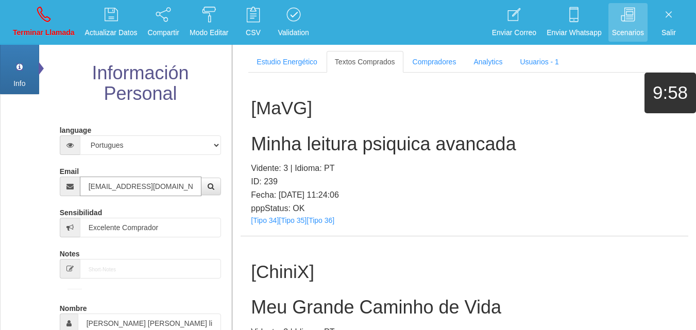
type input "[EMAIL_ADDRESS][DOMAIN_NAME]"
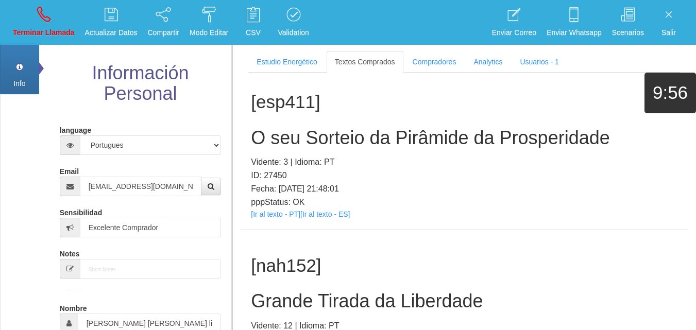
click at [265, 209] on p "pppStatus: OK" at bounding box center [464, 202] width 427 height 13
click at [264, 209] on p "pppStatus: OK" at bounding box center [464, 202] width 427 height 13
click at [264, 218] on link "[Ir al texto - PT]" at bounding box center [275, 214] width 49 height 8
click at [300, 148] on h2 "O seu Sorteio da Pirâmide da Prosperidade" at bounding box center [464, 138] width 427 height 21
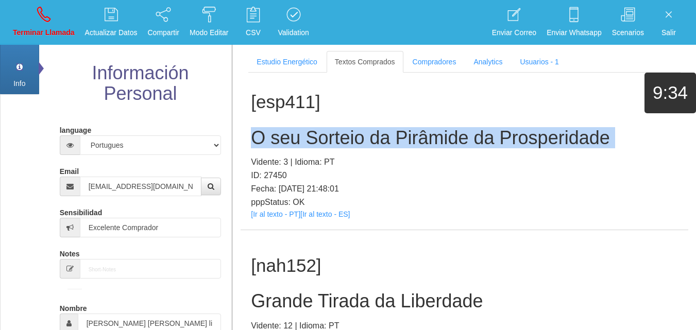
click at [300, 148] on h2 "O seu Sorteio da Pirâmide da Prosperidade" at bounding box center [464, 138] width 427 height 21
click at [55, 20] on link "Terminar Llamada" at bounding box center [43, 22] width 69 height 39
select select "0"
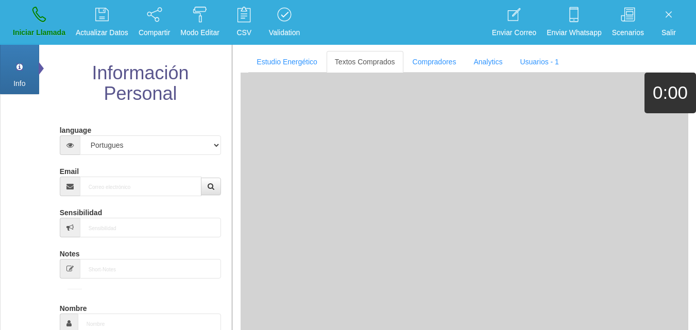
scroll to position [0, 0]
click at [184, 184] on input "Email" at bounding box center [141, 187] width 122 height 20
paste input "[EMAIL_ADDRESS][DOMAIN_NAME]"
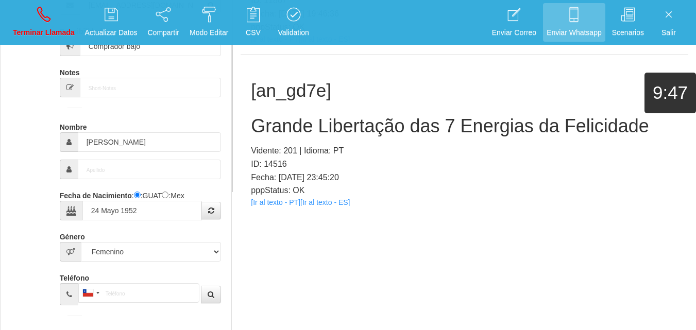
scroll to position [176, 0]
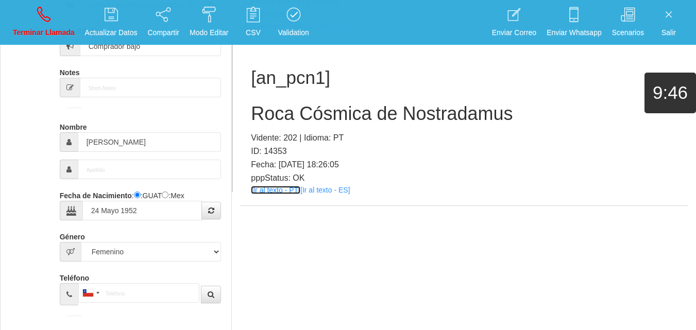
click at [274, 189] on link "[Ir al texto - PT]" at bounding box center [275, 190] width 49 height 8
click at [334, 105] on h2 "Roca Cósmica de Nostradamus" at bounding box center [464, 114] width 427 height 21
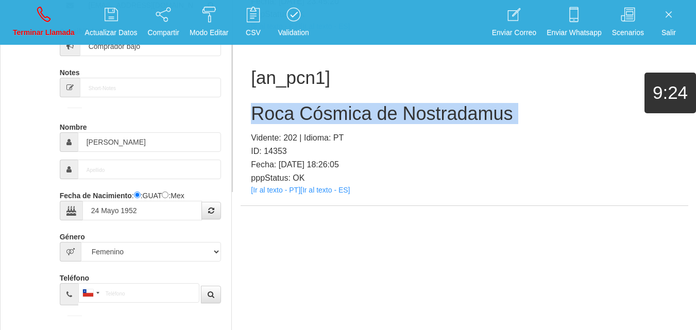
drag, startPoint x: 334, startPoint y: 105, endPoint x: 341, endPoint y: 103, distance: 7.4
click at [334, 105] on h2 "Roca Cósmica de Nostradamus" at bounding box center [464, 114] width 427 height 21
click at [29, 10] on link "Terminar Llamada" at bounding box center [43, 22] width 69 height 39
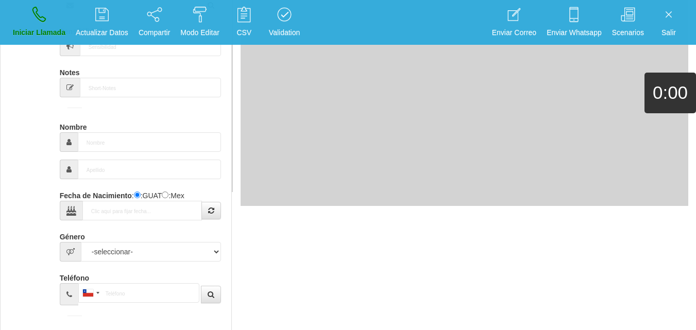
scroll to position [0, 0]
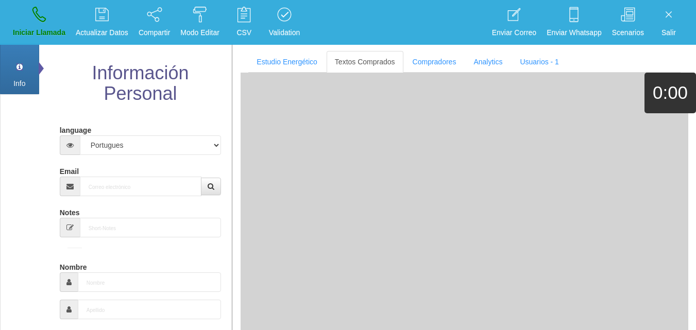
click at [135, 176] on div "Email" at bounding box center [141, 179] width 162 height 33
click at [140, 180] on input "Email" at bounding box center [141, 187] width 122 height 20
paste input "[EMAIL_ADDRESS][DOMAIN_NAME]"
click at [190, 185] on input "[EMAIL_ADDRESS][DOMAIN_NAME]" at bounding box center [141, 187] width 122 height 20
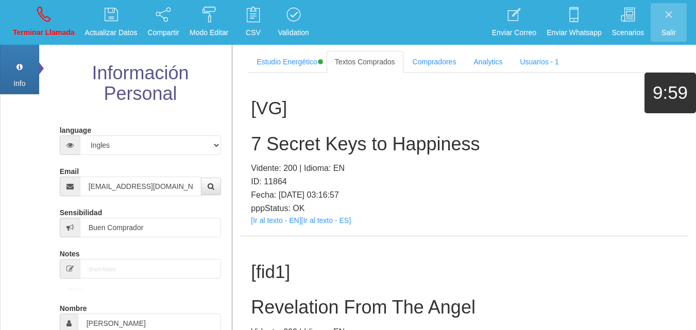
scroll to position [194, 0]
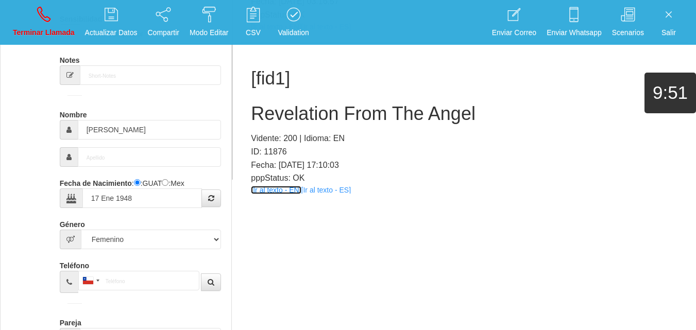
click at [292, 188] on link "[Ir al texto - EN]" at bounding box center [276, 190] width 50 height 8
click at [315, 109] on h2 "Revelation From The Angel" at bounding box center [464, 114] width 427 height 21
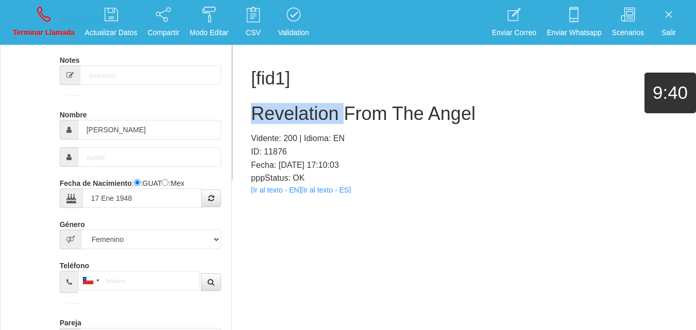
click at [315, 109] on h2 "Revelation From The Angel" at bounding box center [464, 114] width 427 height 21
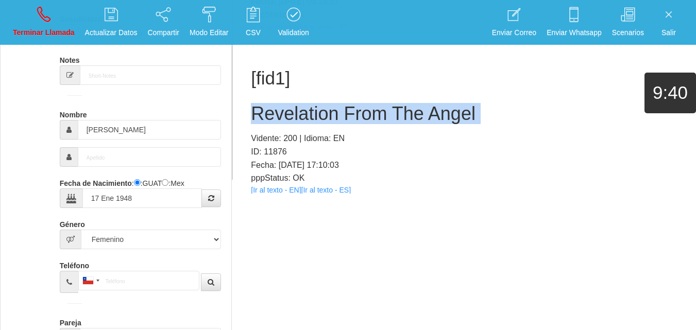
click at [315, 109] on h2 "Revelation From The Angel" at bounding box center [464, 114] width 427 height 21
click at [43, 20] on icon at bounding box center [43, 14] width 13 height 16
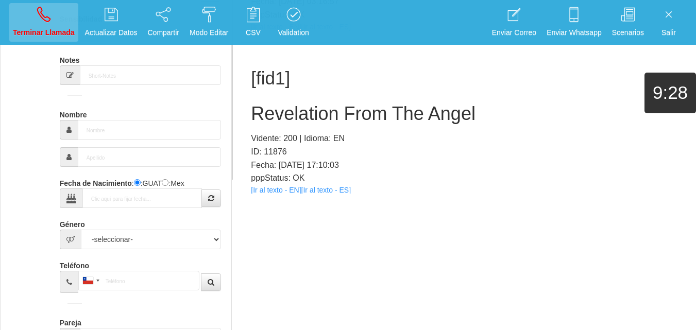
scroll to position [0, 0]
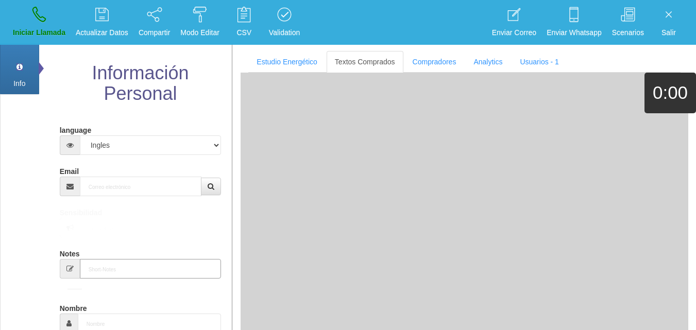
drag, startPoint x: 196, startPoint y: 228, endPoint x: 170, endPoint y: 203, distance: 36.4
click at [195, 259] on input "Notes" at bounding box center [151, 269] width 142 height 20
drag, startPoint x: 161, startPoint y: 196, endPoint x: 154, endPoint y: 192, distance: 8.3
click at [161, 196] on input "Email" at bounding box center [141, 187] width 122 height 20
click at [154, 192] on input "Email" at bounding box center [141, 187] width 122 height 20
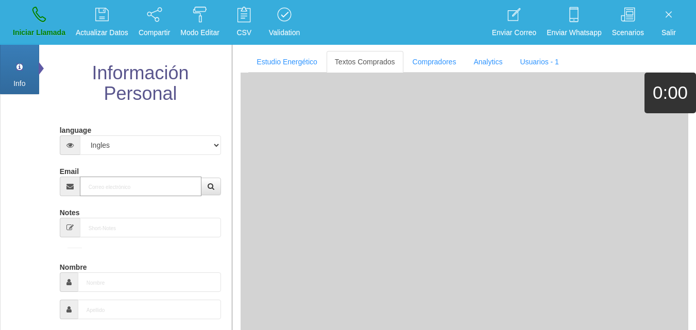
paste input "[EMAIL_ADDRESS][DOMAIN_NAME]"
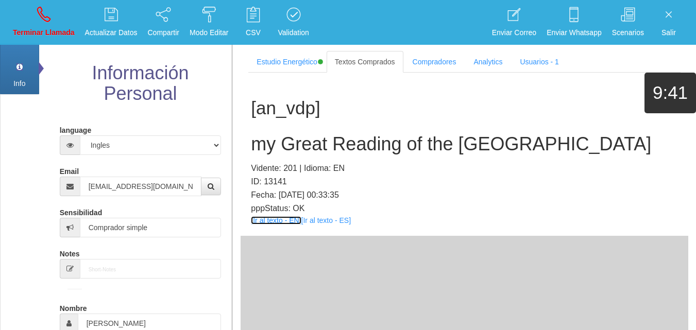
click at [287, 220] on link "[Ir al texto - EN]" at bounding box center [276, 220] width 50 height 8
click at [249, 132] on div "[an_vdp] my Great Reading of the Providence Vidente: 201 | Idioma: EN ID: 13141…" at bounding box center [465, 154] width 448 height 163
click at [267, 142] on h2 "my Great Reading of the [GEOGRAPHIC_DATA]" at bounding box center [464, 144] width 427 height 21
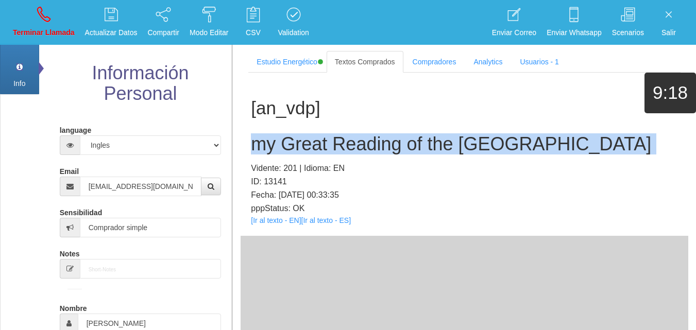
click at [267, 142] on h2 "my Great Reading of the [GEOGRAPHIC_DATA]" at bounding box center [464, 144] width 427 height 21
click at [11, 30] on link "Terminar Llamada" at bounding box center [43, 22] width 69 height 39
